Goal: Task Accomplishment & Management: Use online tool/utility

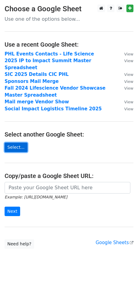
click at [21, 143] on link "Select..." at bounding box center [16, 147] width 23 height 9
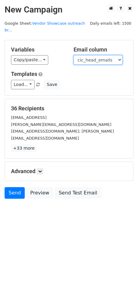
click at [86, 56] on select "company_name business_description industry list legal_name cic_head_emails ops_…" at bounding box center [97, 59] width 49 height 9
click at [73, 55] on select "company_name business_description industry list legal_name cic_head_emails ops_…" at bounding box center [97, 59] width 49 height 9
click at [118, 55] on select "company_name business_description industry list legal_name cic_head_emails ops_…" at bounding box center [97, 59] width 49 height 9
click at [73, 55] on select "company_name business_description industry list legal_name cic_head_emails ops_…" at bounding box center [97, 59] width 49 height 9
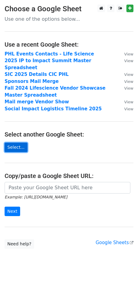
click at [16, 143] on link "Select..." at bounding box center [16, 147] width 23 height 9
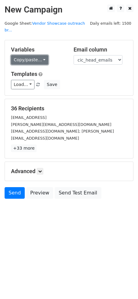
click at [40, 55] on link "Copy/paste..." at bounding box center [29, 59] width 37 height 9
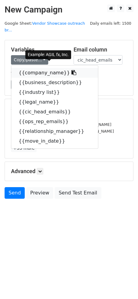
click at [35, 68] on link "{{company_name}}" at bounding box center [54, 73] width 86 height 10
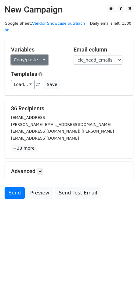
click at [37, 55] on link "Copy/paste..." at bounding box center [29, 59] width 37 height 9
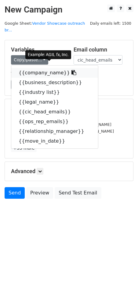
click at [32, 69] on link "{{company_name}}" at bounding box center [54, 73] width 86 height 10
